Goal: Check status: Check status

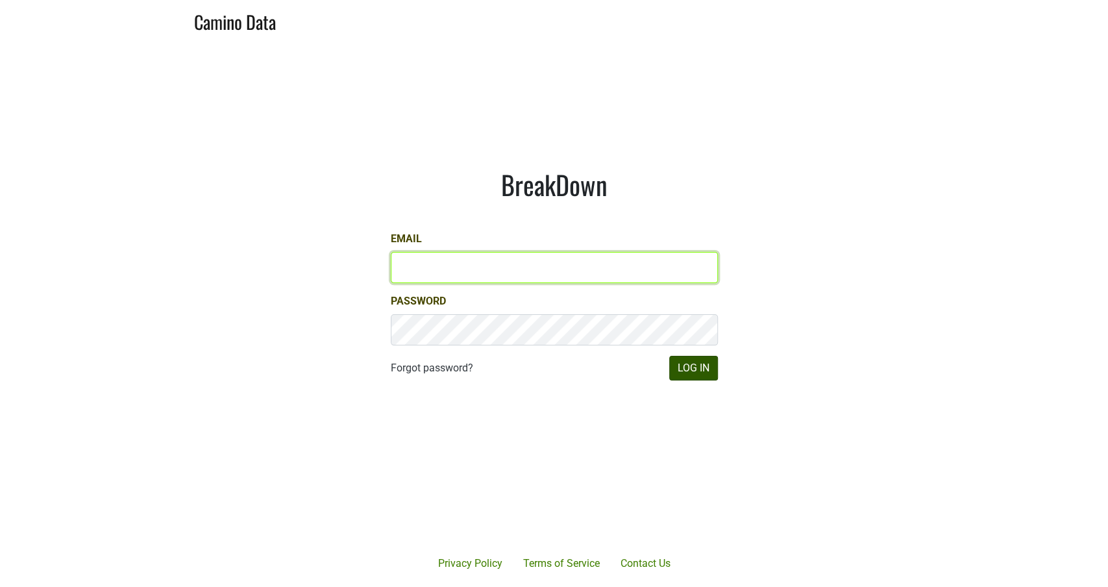
type input "[PERSON_NAME][EMAIL_ADDRESS][DOMAIN_NAME]"
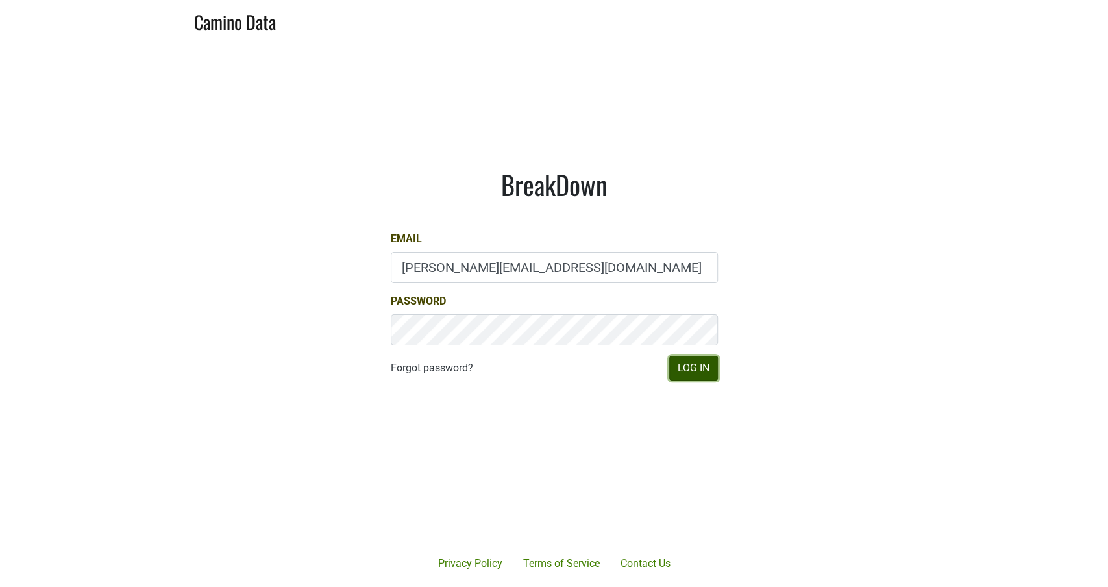
click at [698, 367] on button "Log In" at bounding box center [693, 368] width 49 height 25
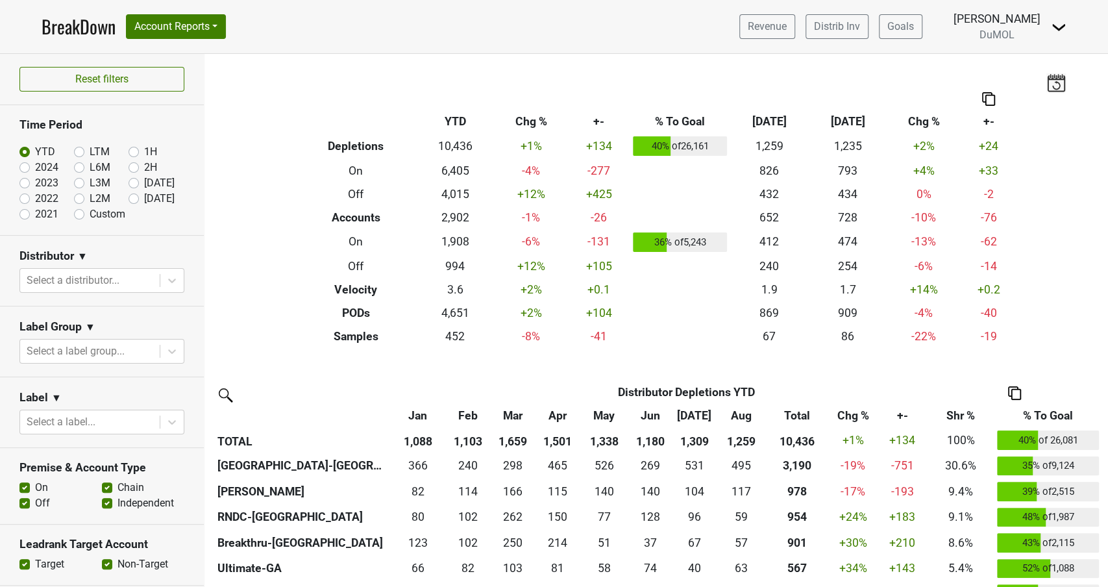
click at [144, 198] on label "Sep '25" at bounding box center [159, 199] width 31 height 16
click at [135, 198] on input "Sep '25" at bounding box center [155, 197] width 52 height 13
radio input "true"
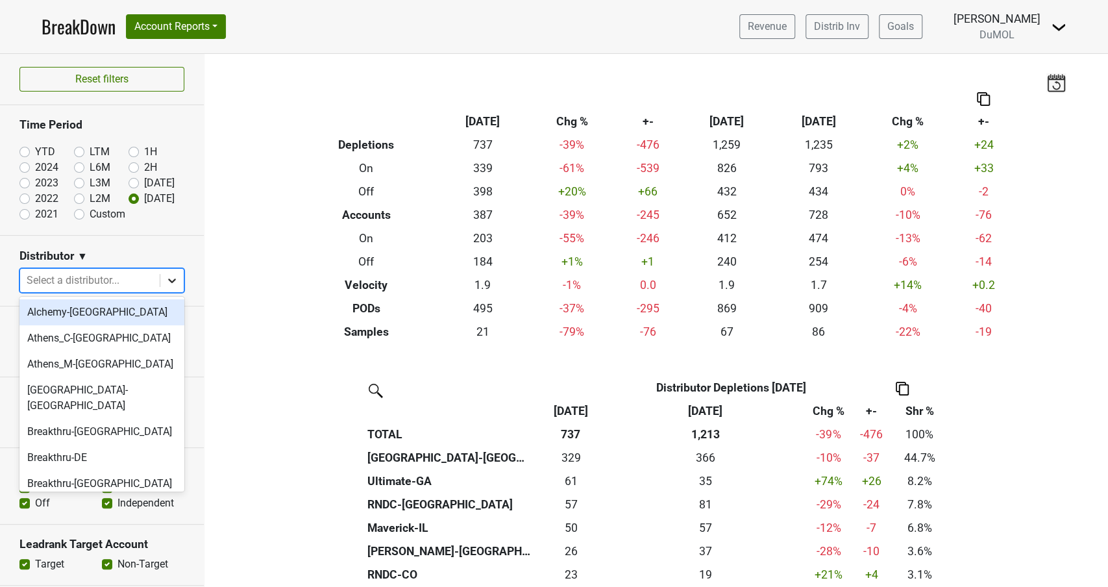
click at [177, 282] on icon at bounding box center [172, 280] width 13 height 13
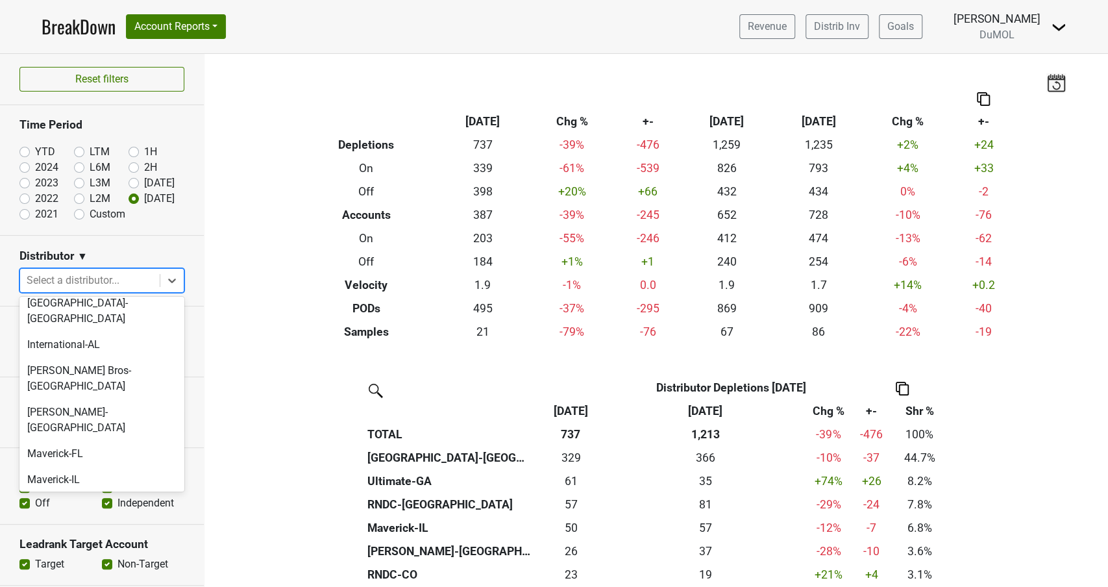
scroll to position [505, 0]
click at [91, 495] on div "Monterey-CA" at bounding box center [101, 516] width 165 height 42
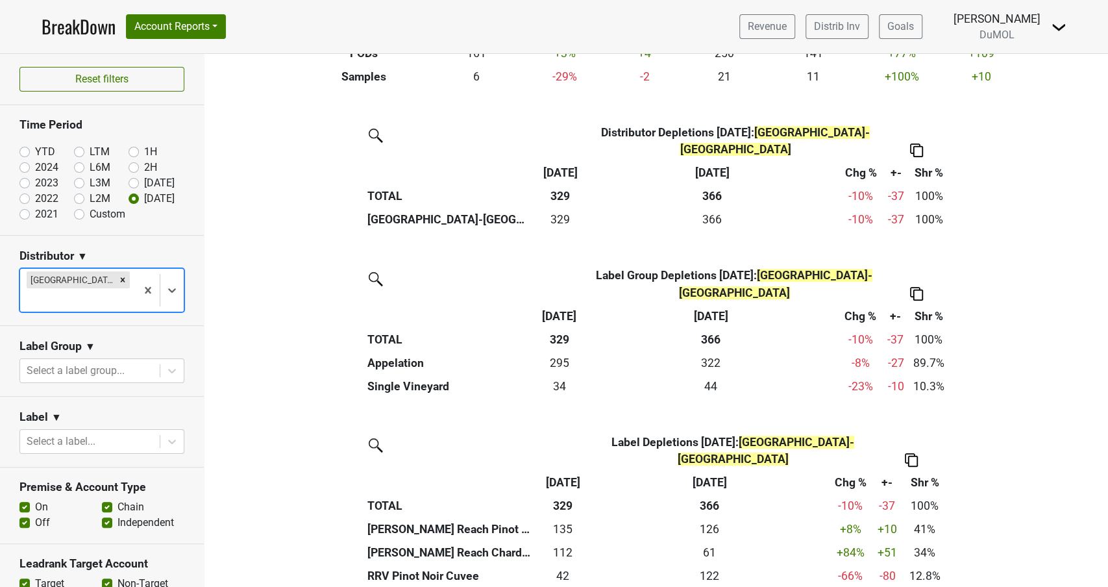
scroll to position [0, 0]
